Goal: Task Accomplishment & Management: Complete application form

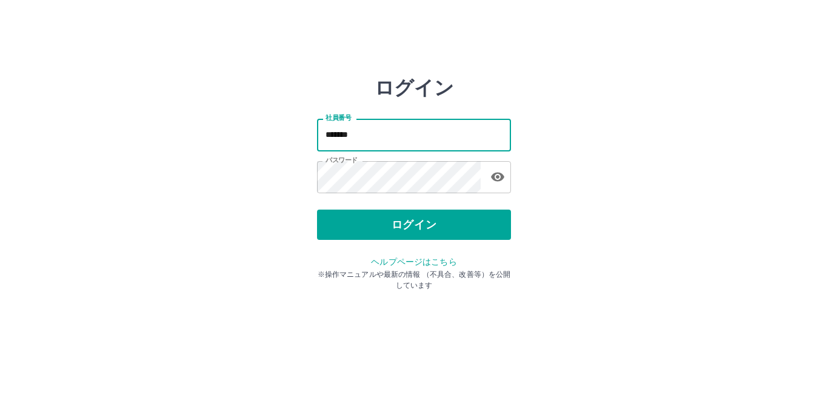
click at [404, 139] on input "*******" at bounding box center [414, 135] width 194 height 32
type input "*******"
drag, startPoint x: 398, startPoint y: 232, endPoint x: 414, endPoint y: 230, distance: 16.5
click at [399, 231] on button "ログイン" at bounding box center [414, 225] width 194 height 30
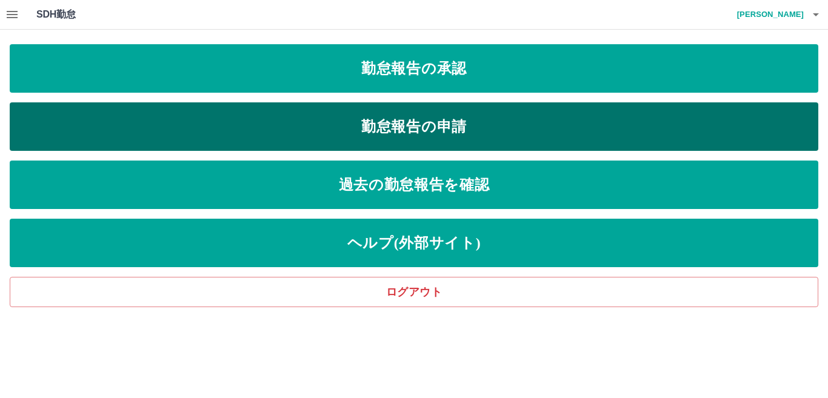
click at [468, 125] on link "勤怠報告の申請" at bounding box center [414, 126] width 808 height 48
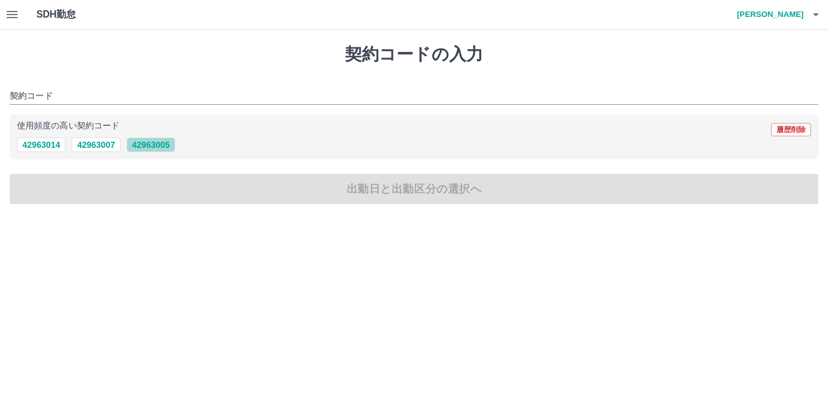
click at [158, 145] on button "42963005" at bounding box center [151, 145] width 48 height 15
type input "********"
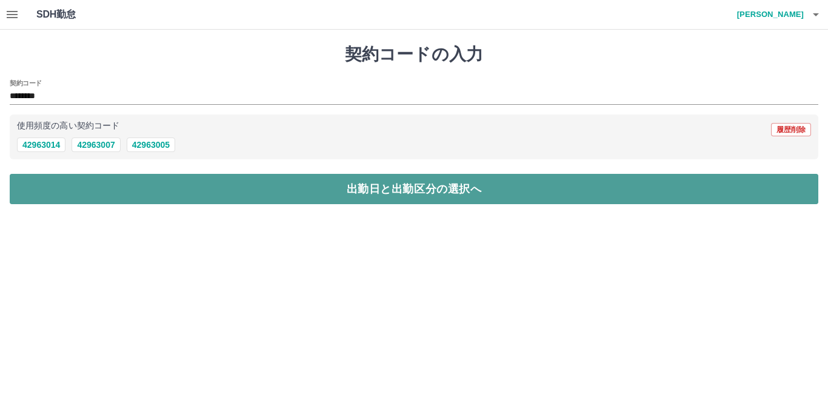
click at [168, 199] on button "出勤日と出勤区分の選択へ" at bounding box center [414, 189] width 808 height 30
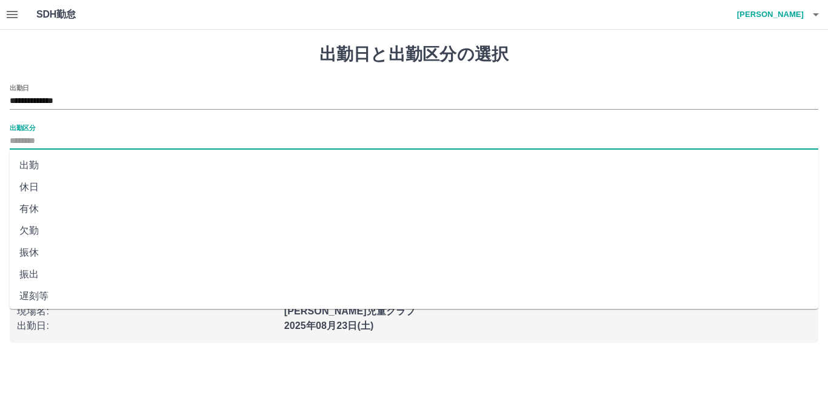
click at [12, 134] on input "出勤区分" at bounding box center [414, 141] width 808 height 15
click at [33, 168] on li "出勤" at bounding box center [414, 166] width 808 height 22
type input "**"
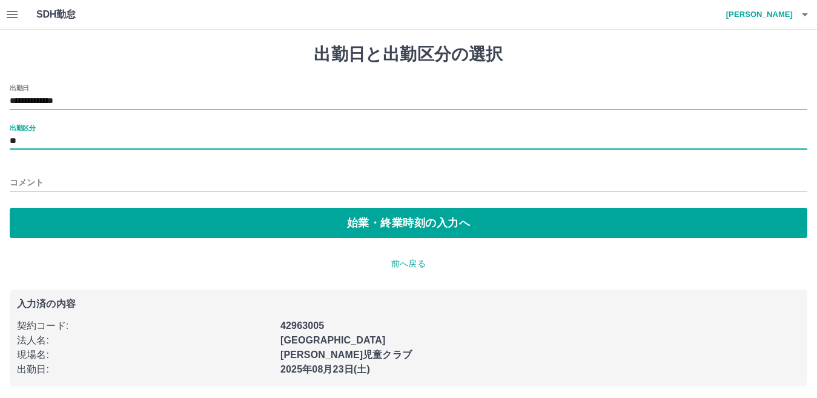
click at [21, 184] on input "コメント" at bounding box center [409, 183] width 798 height 18
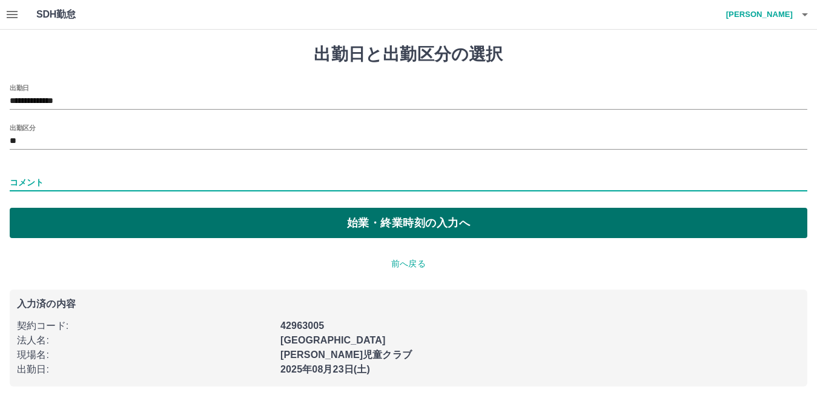
type input "**********"
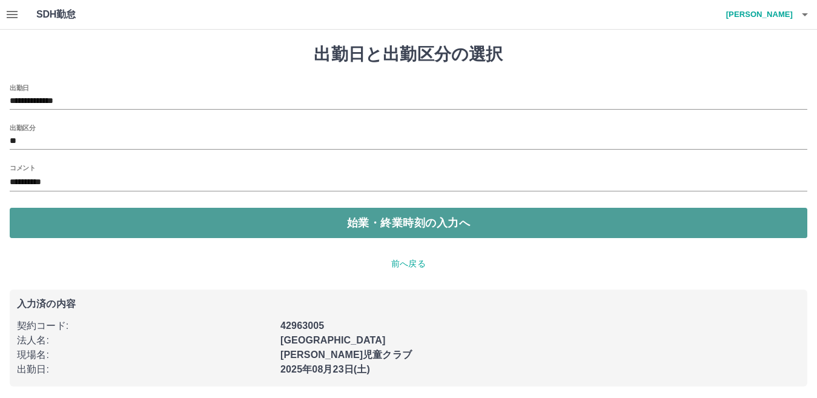
click at [93, 224] on button "始業・終業時刻の入力へ" at bounding box center [409, 223] width 798 height 30
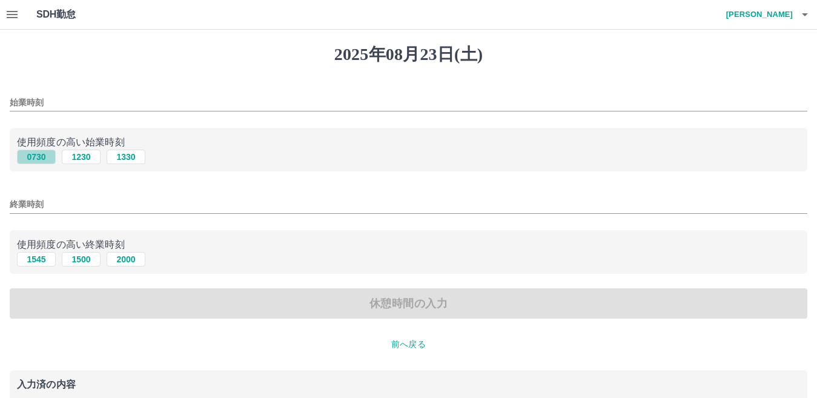
click at [40, 157] on button "0730" at bounding box center [36, 157] width 39 height 15
type input "****"
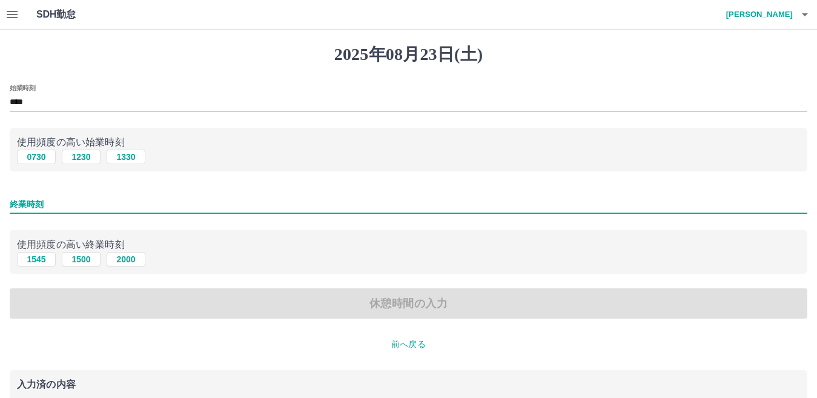
click at [22, 205] on input "終業時刻" at bounding box center [409, 205] width 798 height 18
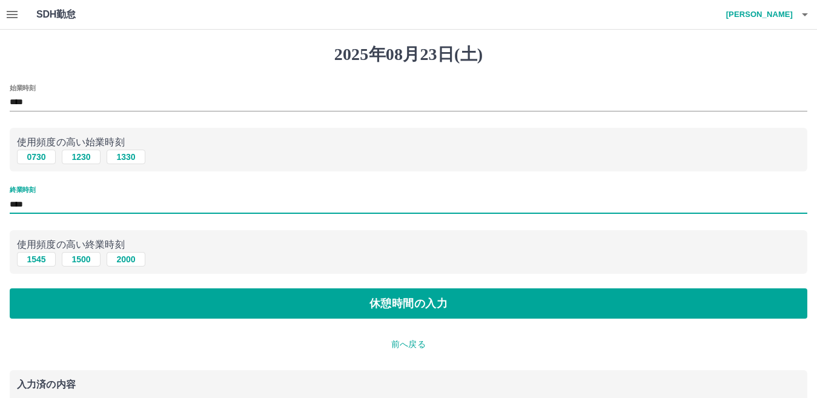
type input "****"
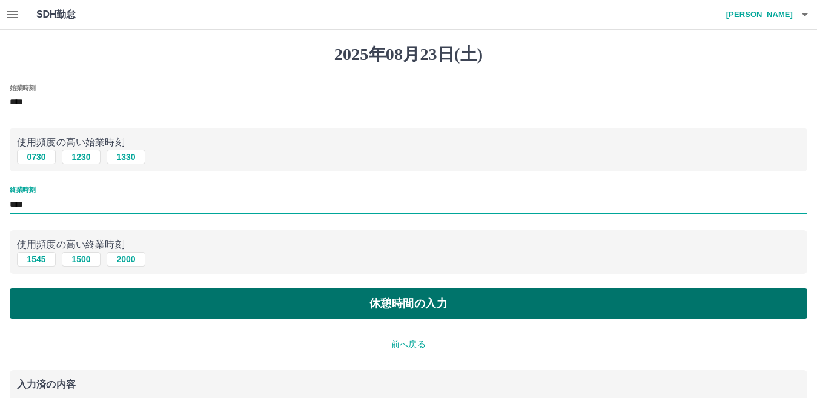
click at [97, 296] on button "休憩時間の入力" at bounding box center [409, 303] width 798 height 30
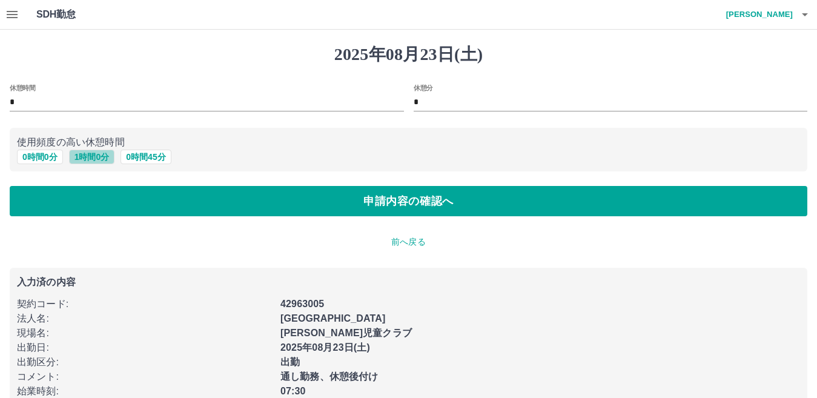
click at [99, 159] on button "1 時間 0 分" at bounding box center [92, 157] width 46 height 15
type input "*"
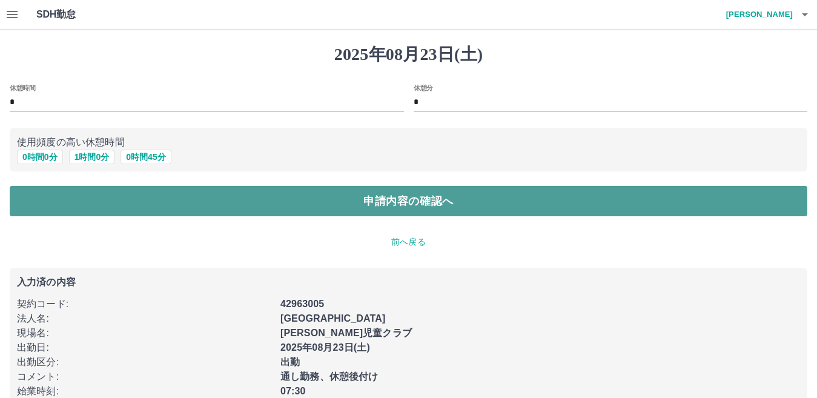
click at [113, 202] on button "申請内容の確認へ" at bounding box center [409, 201] width 798 height 30
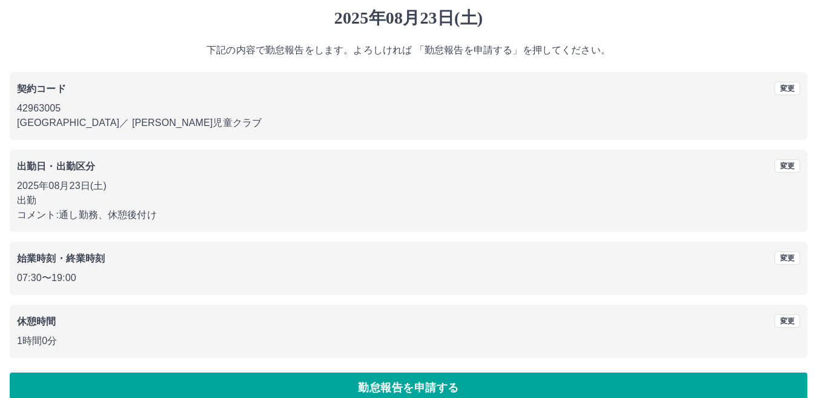
scroll to position [56, 0]
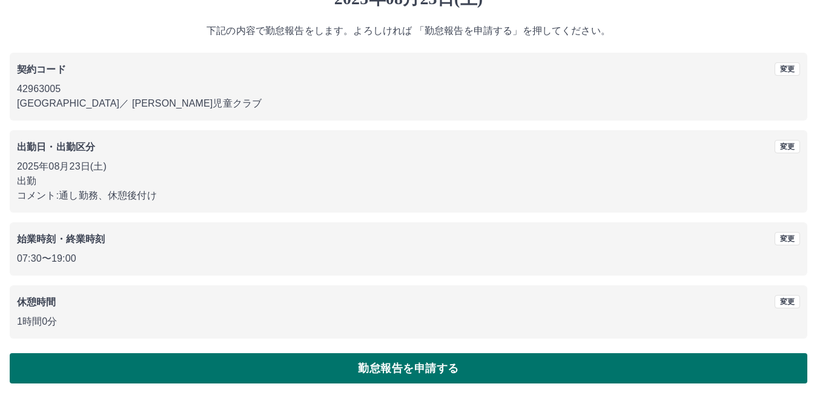
click at [193, 375] on button "勤怠報告を申請する" at bounding box center [409, 368] width 798 height 30
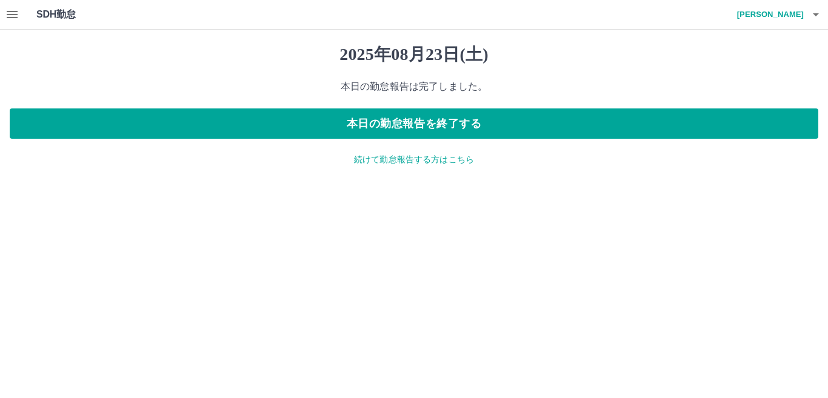
click at [15, 15] on icon "button" at bounding box center [12, 14] width 11 height 7
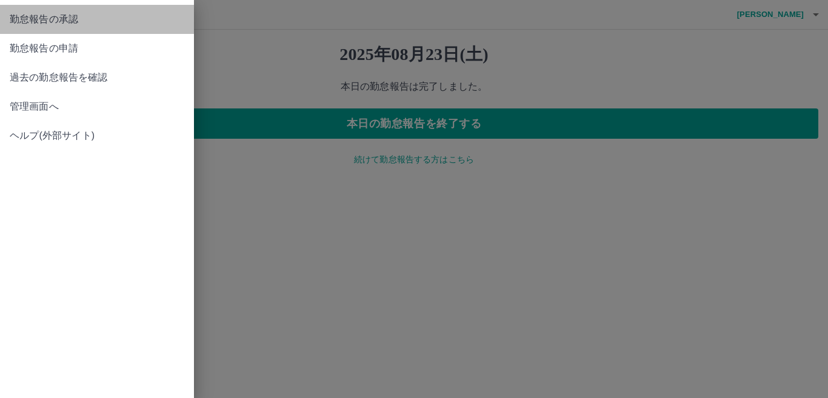
click at [39, 15] on span "勤怠報告の承認" at bounding box center [97, 19] width 175 height 15
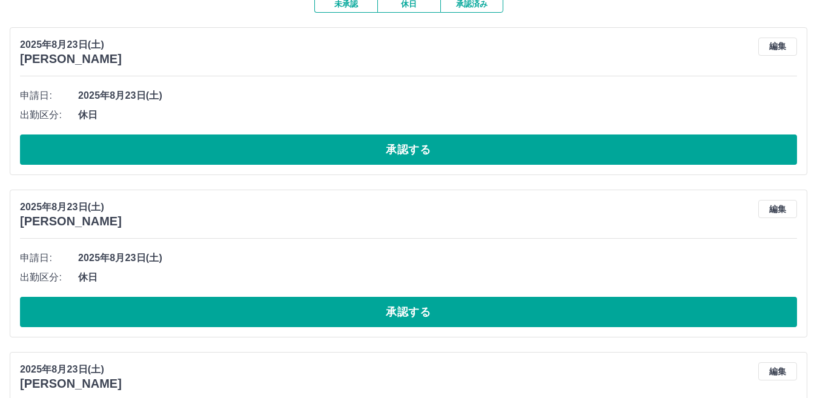
scroll to position [121, 0]
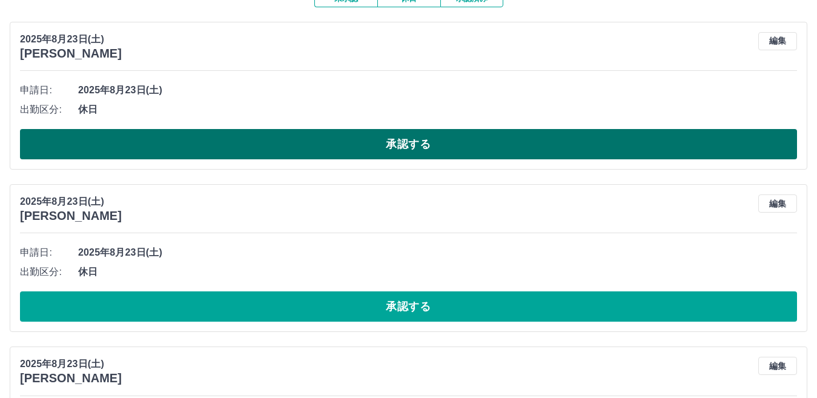
click at [242, 145] on button "承認する" at bounding box center [408, 144] width 777 height 30
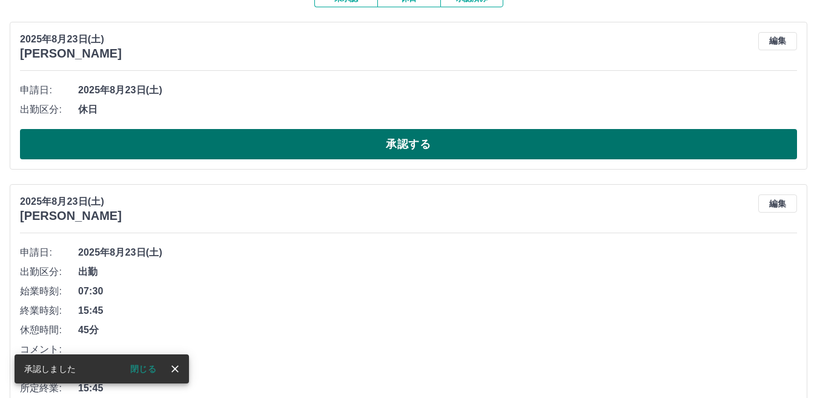
click at [244, 145] on button "承認する" at bounding box center [408, 144] width 777 height 30
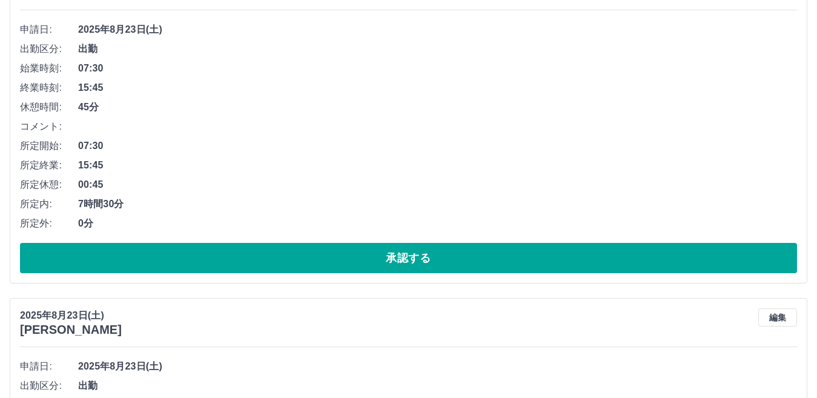
scroll to position [242, 0]
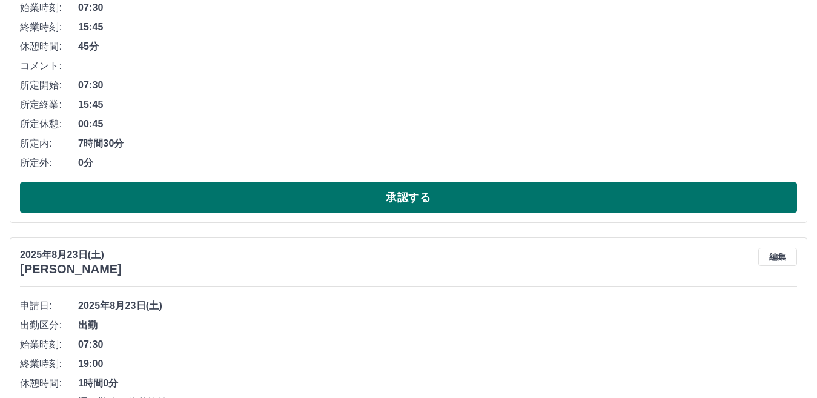
click at [258, 198] on button "承認する" at bounding box center [408, 197] width 777 height 30
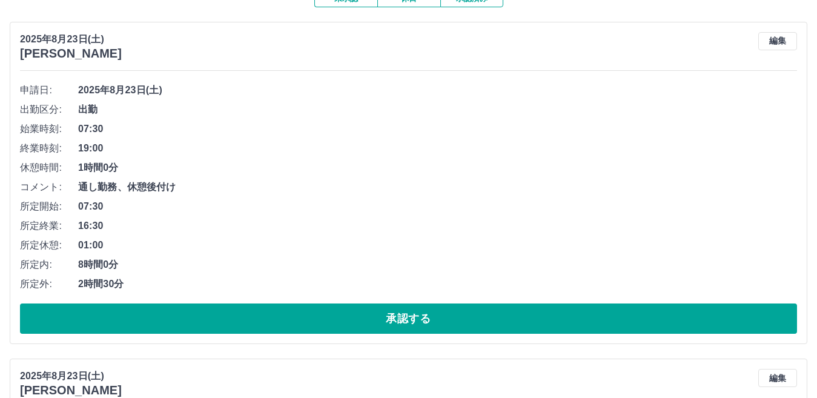
scroll to position [182, 0]
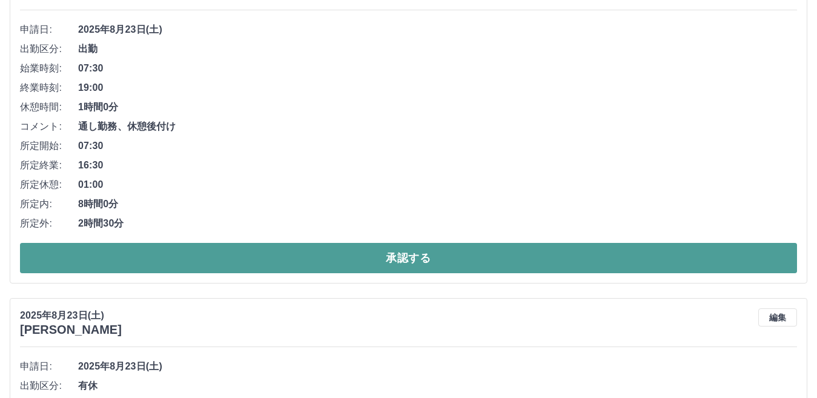
click at [201, 255] on button "承認する" at bounding box center [408, 258] width 777 height 30
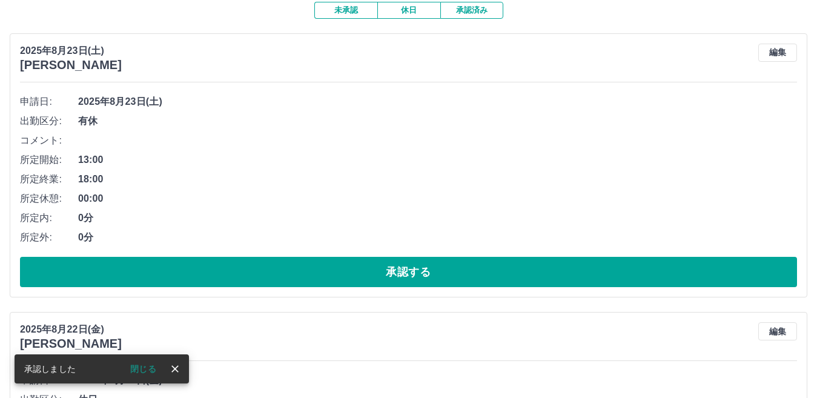
scroll to position [121, 0]
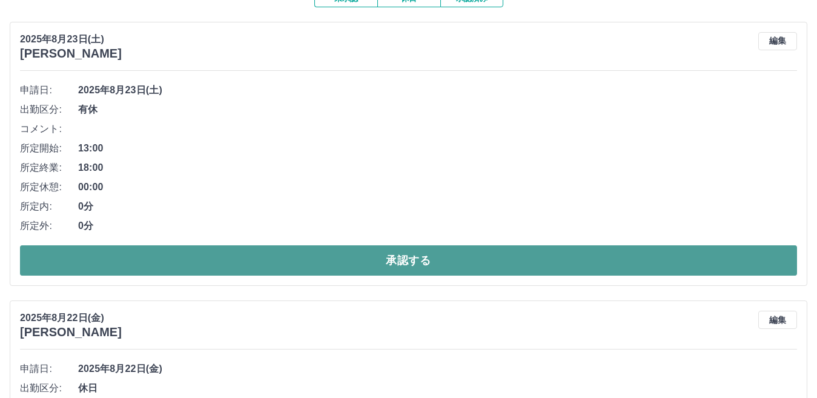
click at [207, 263] on button "承認する" at bounding box center [408, 260] width 777 height 30
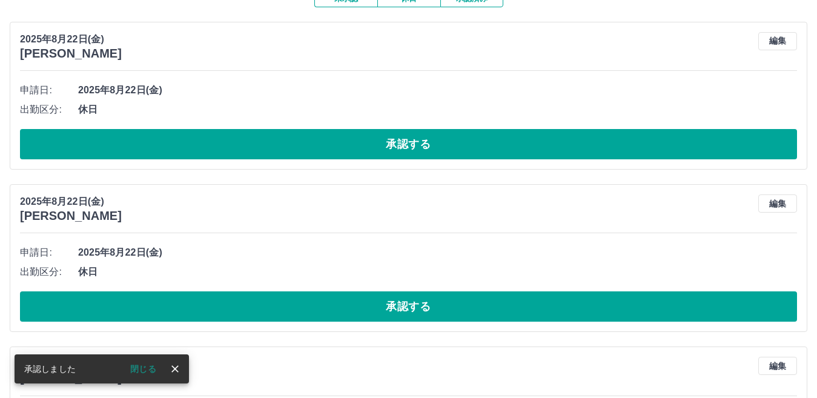
drag, startPoint x: 193, startPoint y: 142, endPoint x: 186, endPoint y: 149, distance: 10.3
click at [193, 142] on button "承認する" at bounding box center [408, 144] width 777 height 30
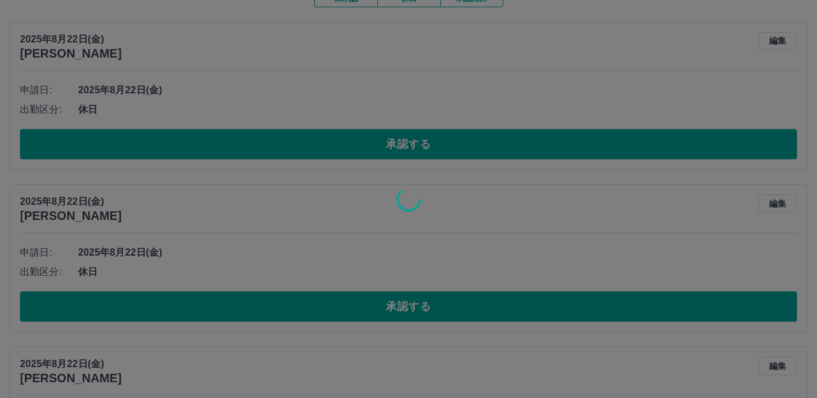
scroll to position [71, 0]
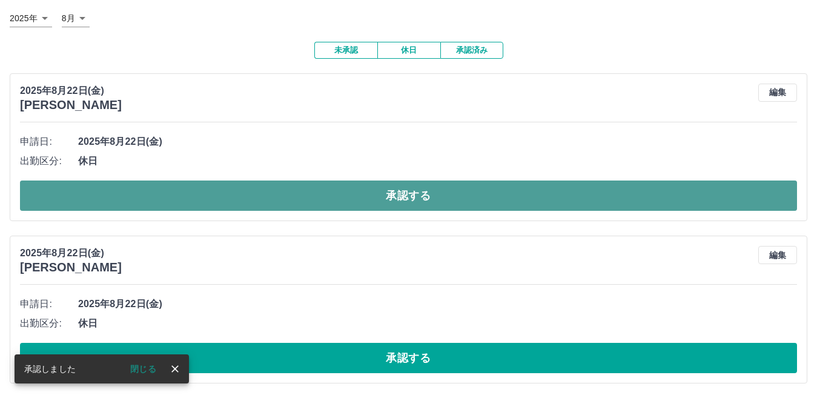
click at [247, 193] on button "承認する" at bounding box center [408, 196] width 777 height 30
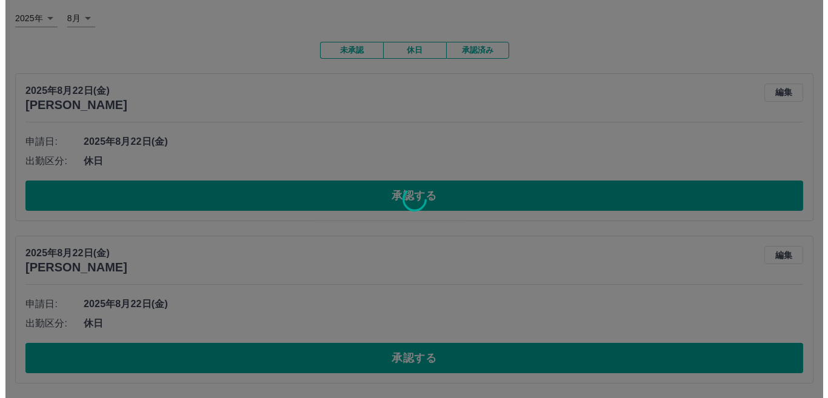
scroll to position [0, 0]
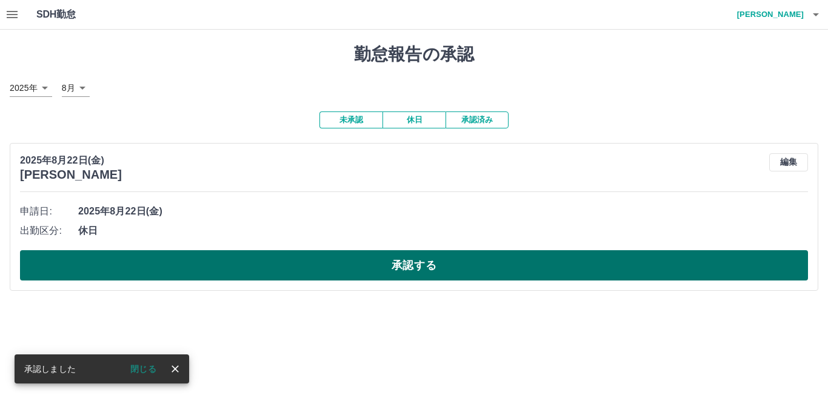
click at [228, 262] on button "承認する" at bounding box center [414, 265] width 788 height 30
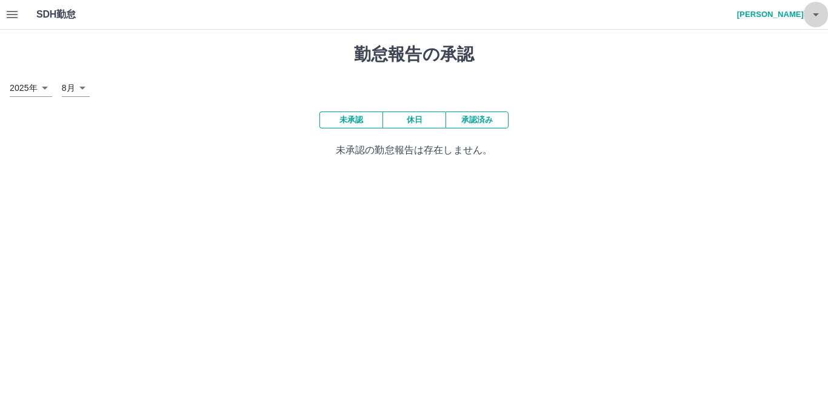
click at [819, 15] on icon "button" at bounding box center [815, 14] width 15 height 15
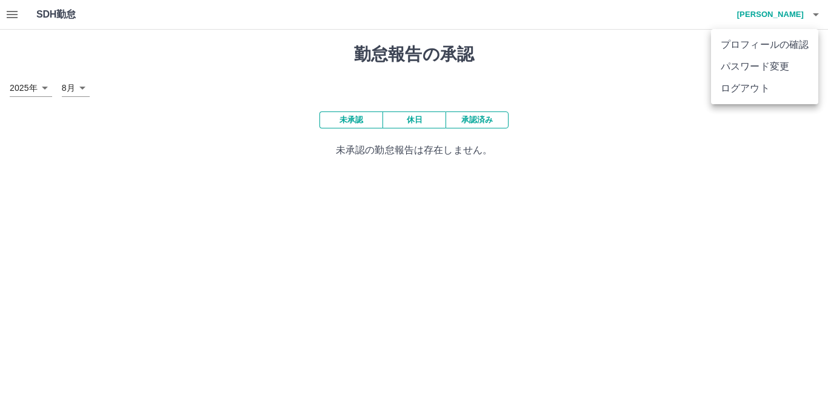
click at [748, 88] on li "ログアウト" at bounding box center [764, 89] width 107 height 22
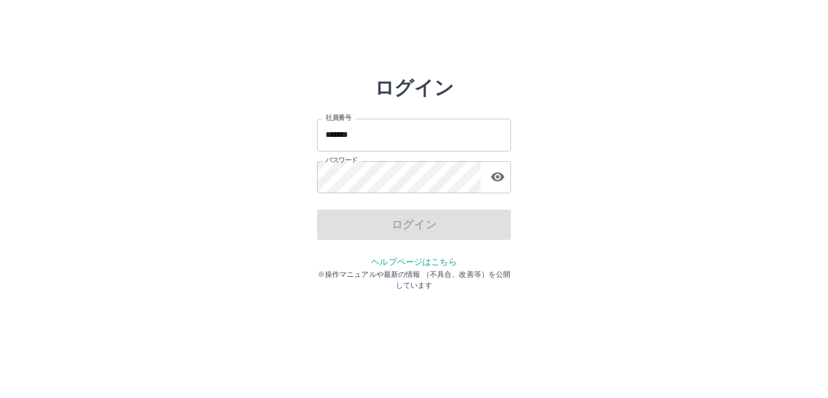
click at [392, 132] on input "*******" at bounding box center [414, 135] width 194 height 32
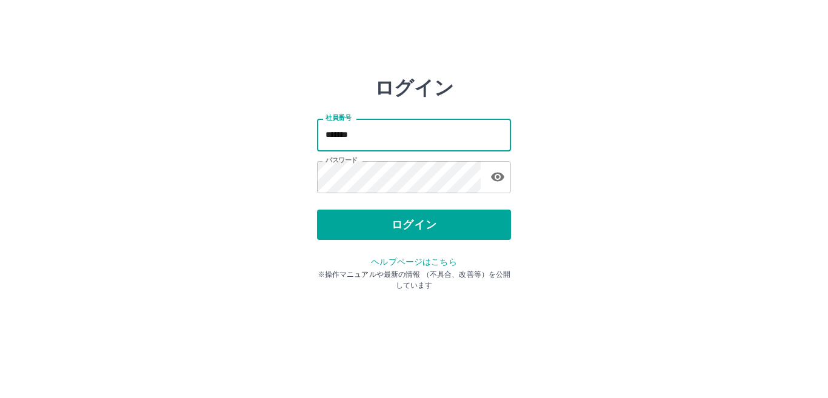
type input "*******"
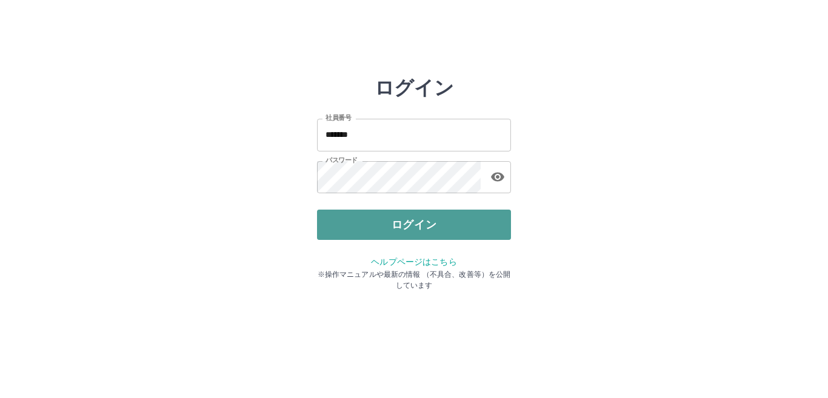
click at [405, 222] on button "ログイン" at bounding box center [414, 225] width 194 height 30
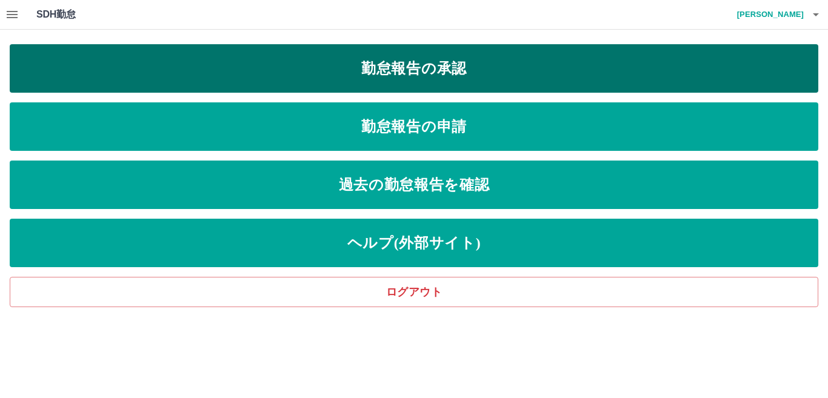
click at [358, 73] on link "勤怠報告の承認" at bounding box center [414, 68] width 808 height 48
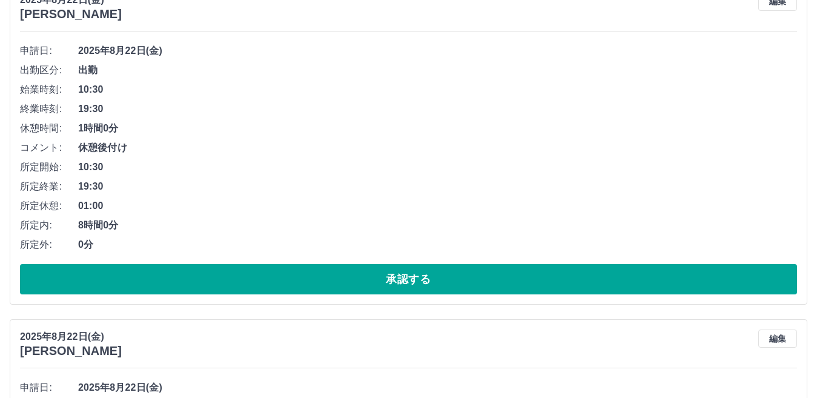
scroll to position [182, 0]
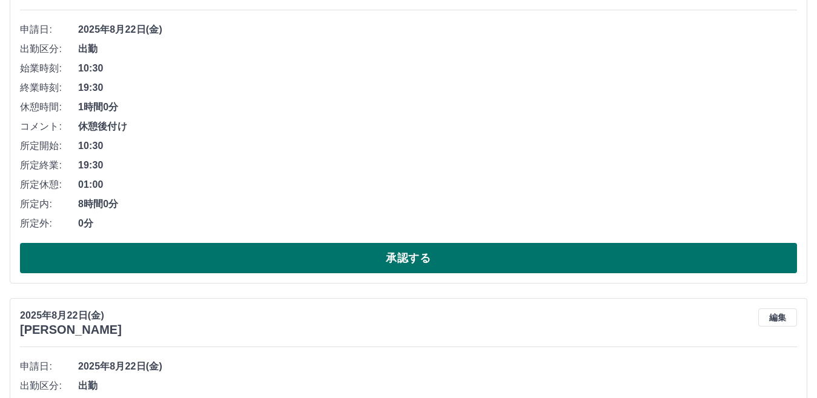
click at [266, 266] on button "承認する" at bounding box center [408, 258] width 777 height 30
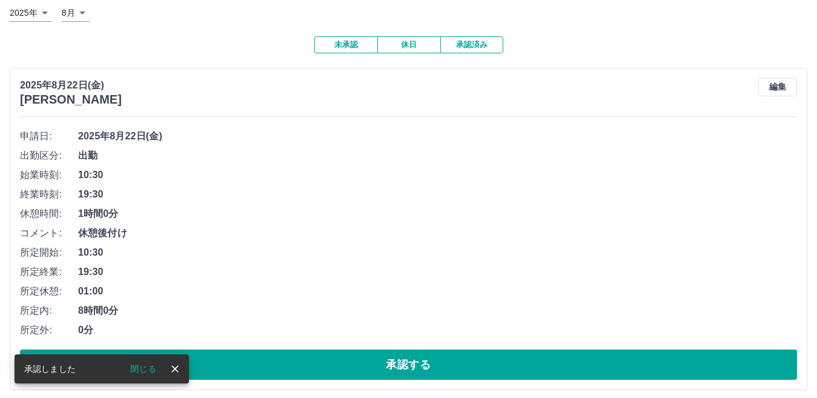
scroll to position [83, 0]
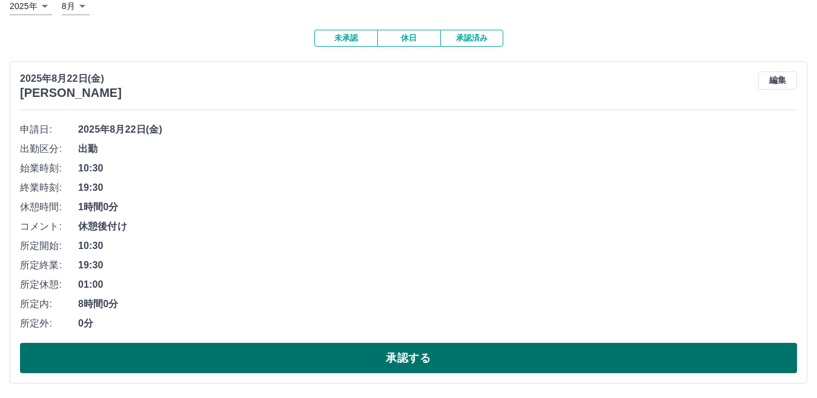
click at [274, 359] on button "承認する" at bounding box center [408, 358] width 777 height 30
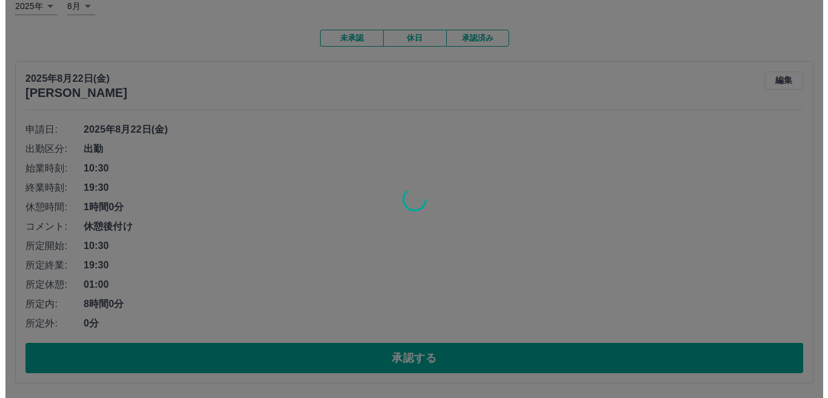
scroll to position [0, 0]
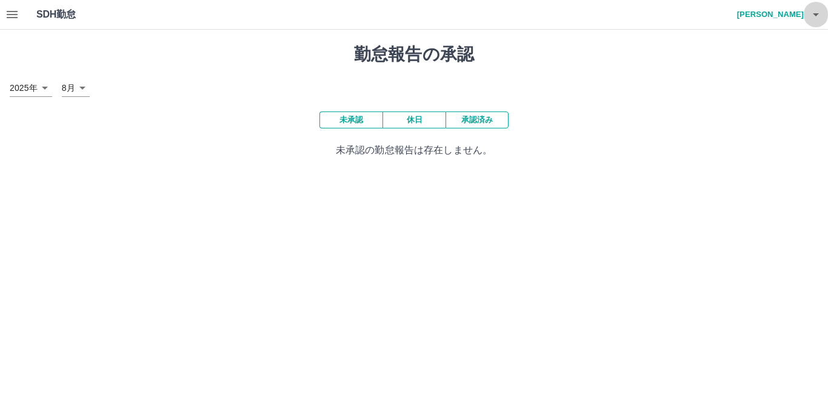
click at [816, 15] on icon "button" at bounding box center [816, 14] width 6 height 3
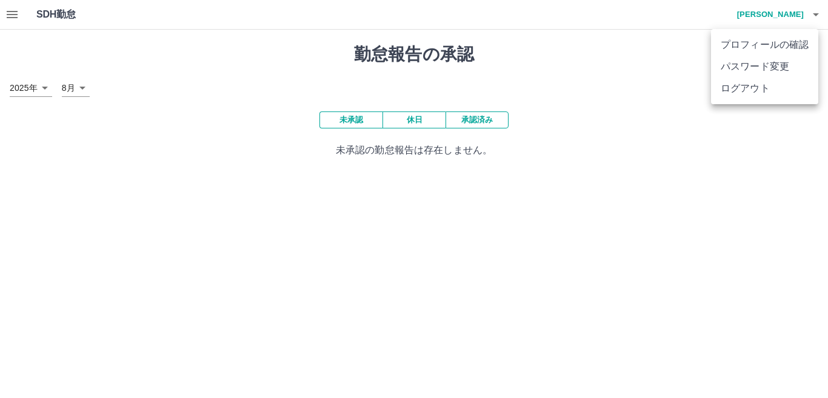
click at [753, 93] on li "ログアウト" at bounding box center [764, 89] width 107 height 22
